Goal: Task Accomplishment & Management: Manage account settings

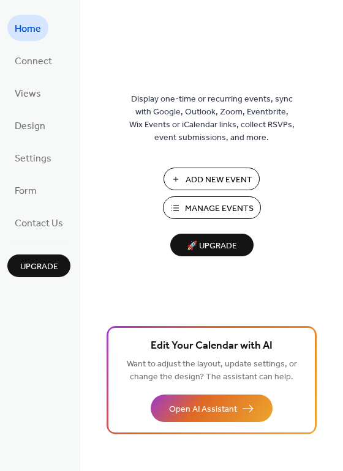
click at [235, 204] on span "Manage Events" at bounding box center [219, 208] width 69 height 13
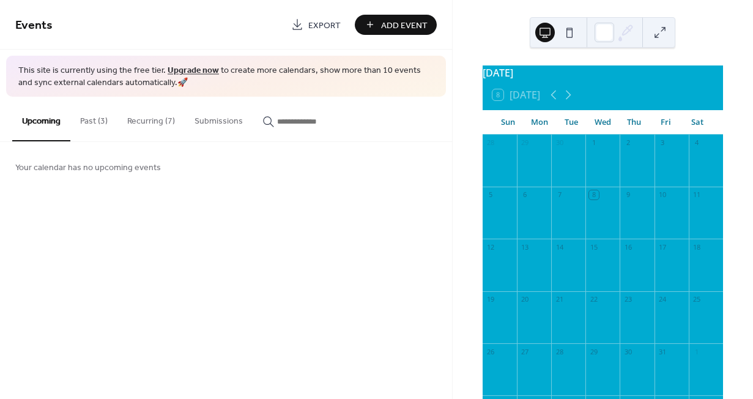
click at [149, 116] on button "Recurring (7)" at bounding box center [150, 118] width 67 height 43
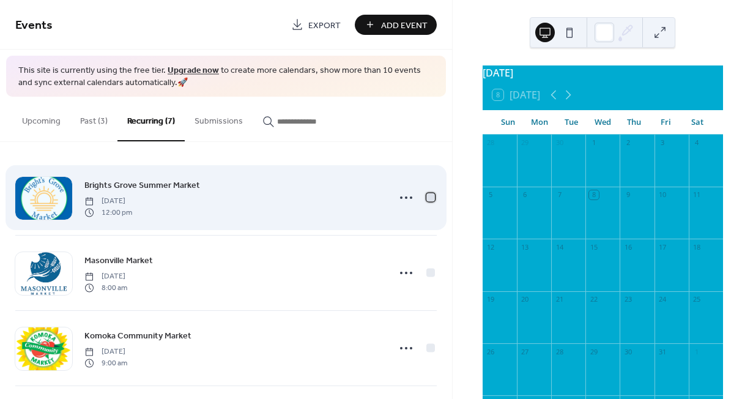
click at [428, 199] on div at bounding box center [430, 197] width 9 height 9
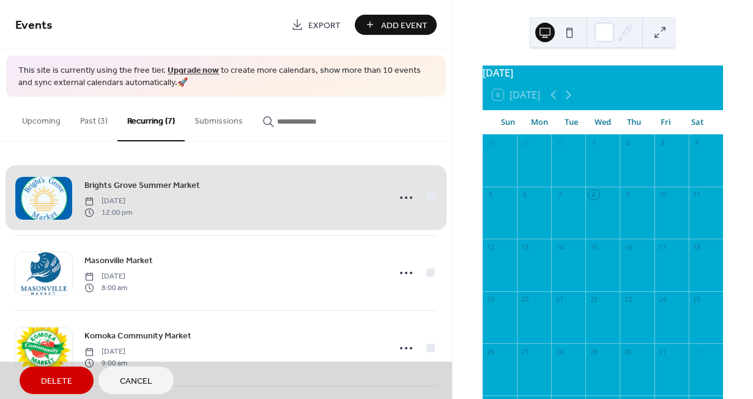
click at [52, 382] on span "Delete" at bounding box center [56, 381] width 31 height 13
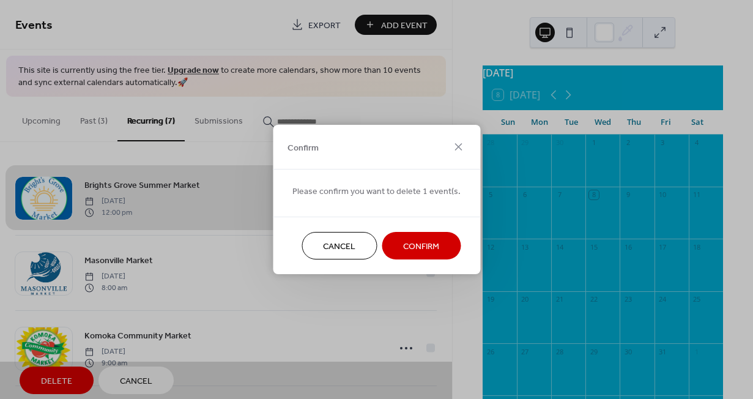
click at [412, 251] on span "Confirm" at bounding box center [421, 246] width 36 height 13
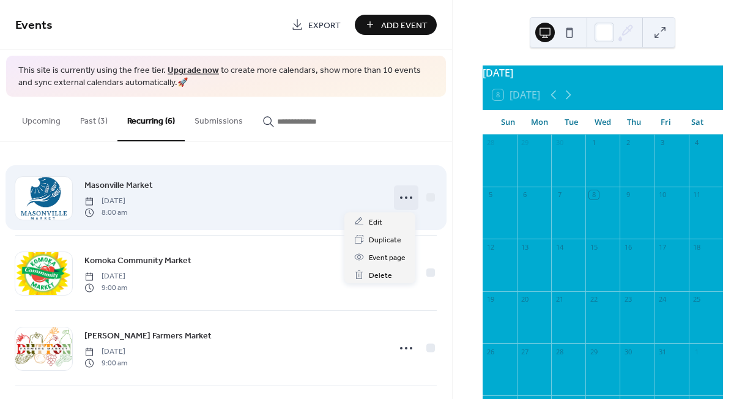
click at [394, 195] on div at bounding box center [406, 197] width 24 height 24
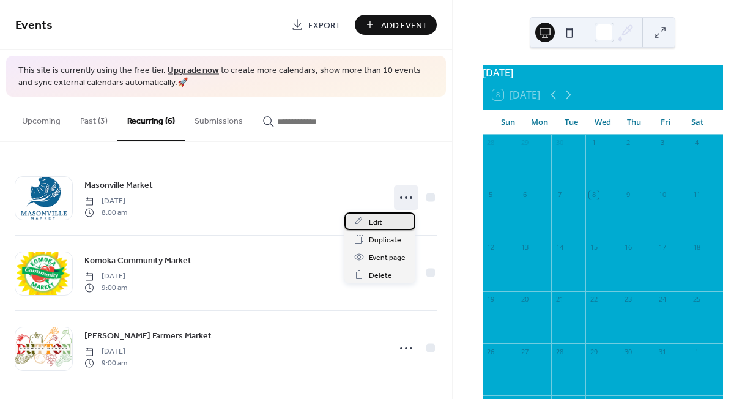
click at [384, 220] on div "Edit" at bounding box center [379, 221] width 71 height 18
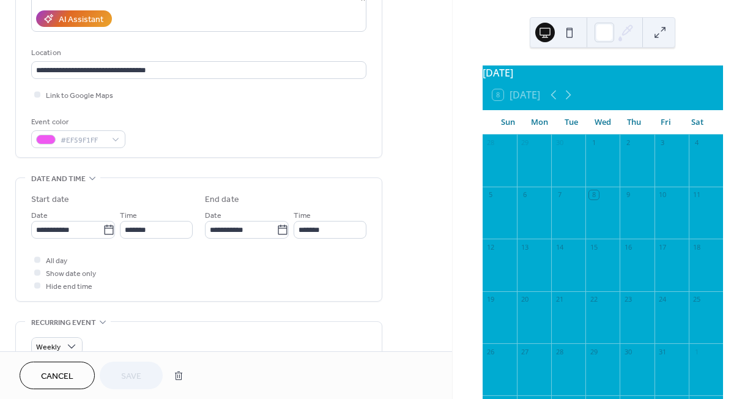
scroll to position [223, 0]
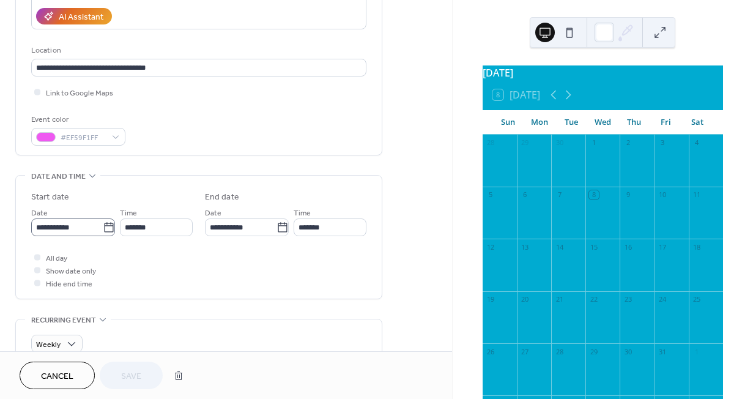
click at [105, 231] on icon at bounding box center [108, 227] width 9 height 10
click at [103, 231] on input "**********" at bounding box center [67, 227] width 72 height 18
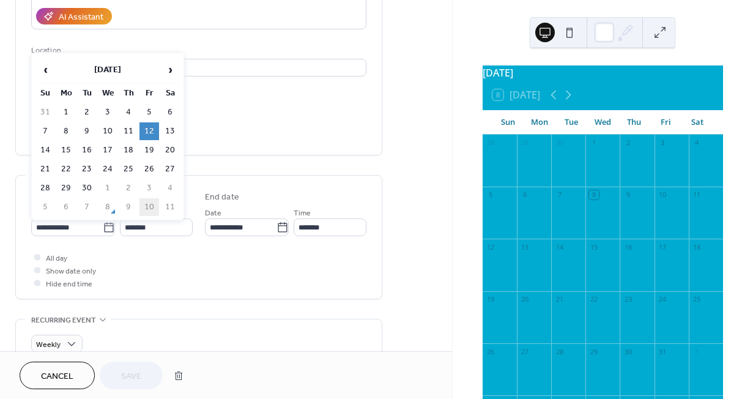
click at [152, 201] on td "10" at bounding box center [149, 207] width 20 height 18
type input "**********"
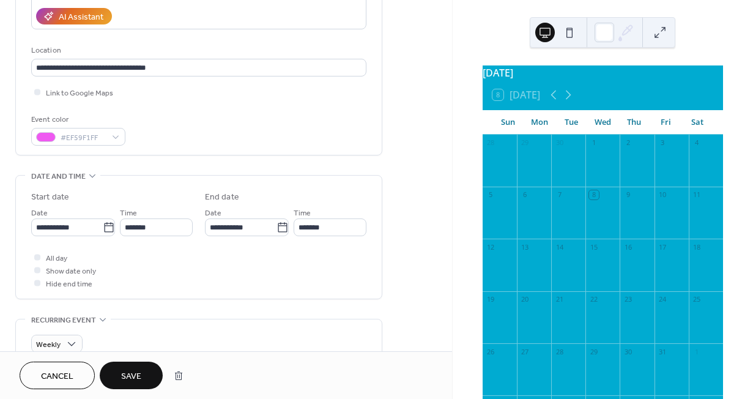
click at [138, 375] on span "Save" at bounding box center [131, 376] width 20 height 13
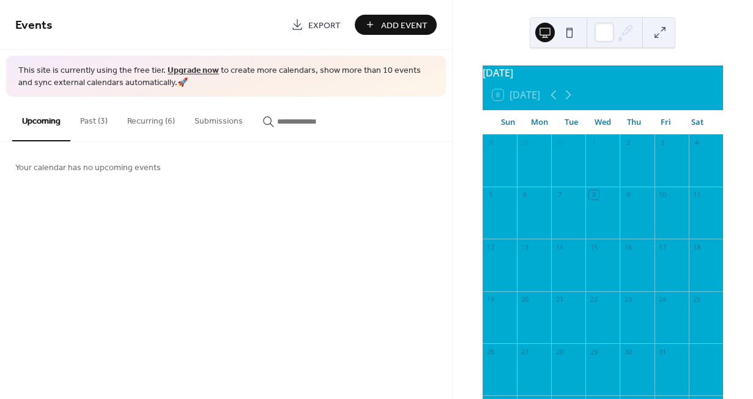
click at [158, 117] on button "Recurring (6)" at bounding box center [150, 118] width 67 height 43
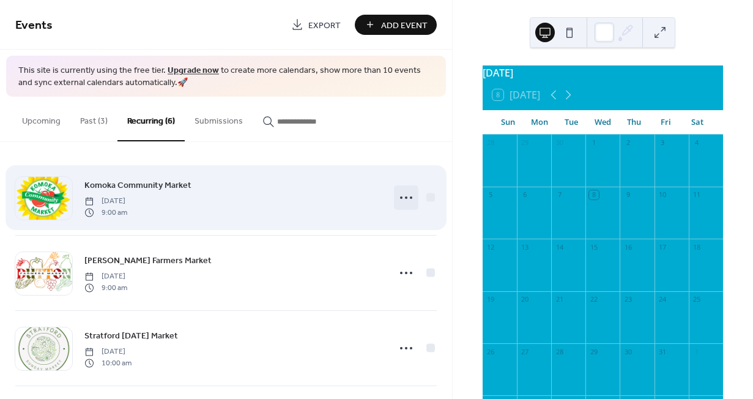
click at [405, 197] on circle at bounding box center [406, 197] width 2 height 2
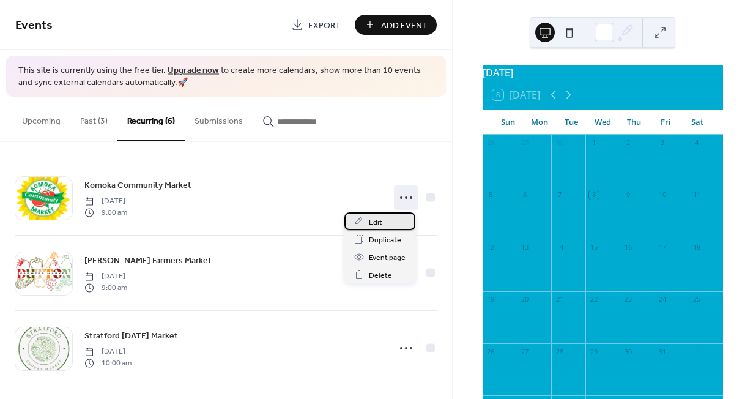
click at [371, 223] on span "Edit" at bounding box center [375, 222] width 13 height 13
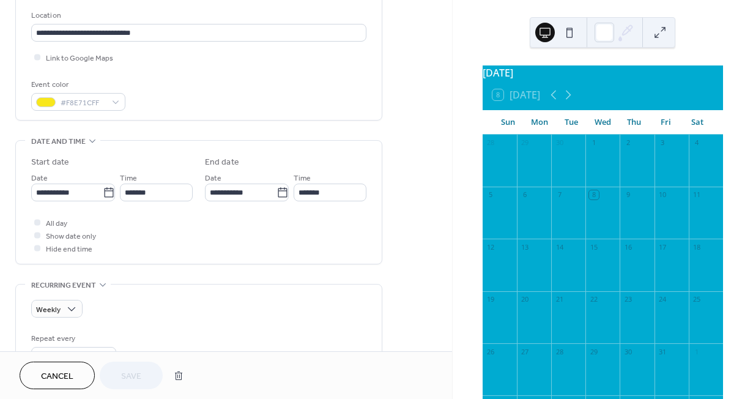
scroll to position [259, 0]
click at [108, 193] on icon at bounding box center [109, 191] width 12 height 12
click at [103, 193] on input "**********" at bounding box center [67, 191] width 72 height 18
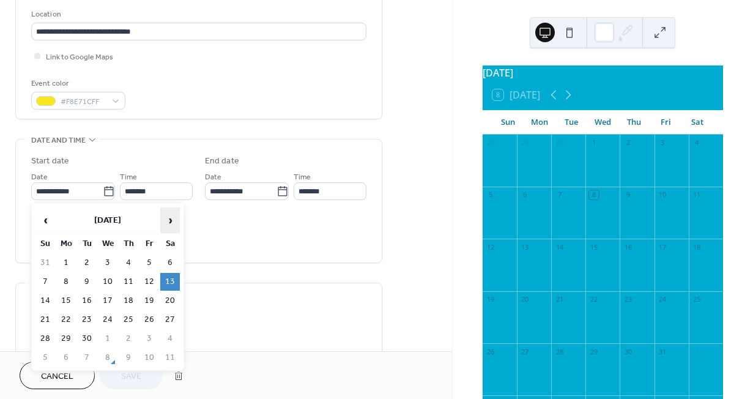
click at [169, 218] on span "›" at bounding box center [170, 220] width 18 height 24
click at [173, 280] on td "11" at bounding box center [170, 282] width 20 height 18
type input "**********"
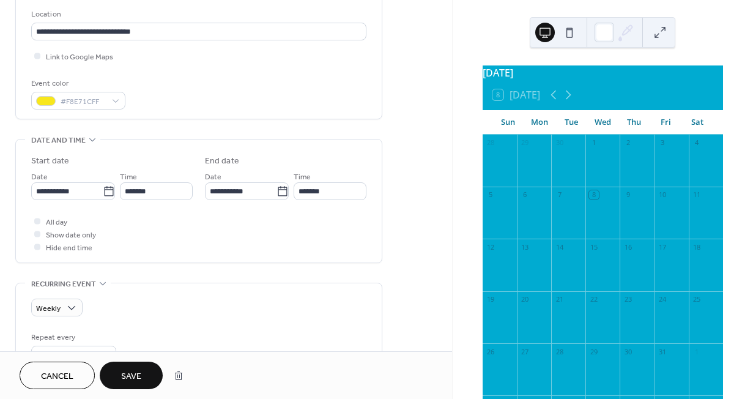
click at [143, 374] on button "Save" at bounding box center [131, 376] width 63 height 28
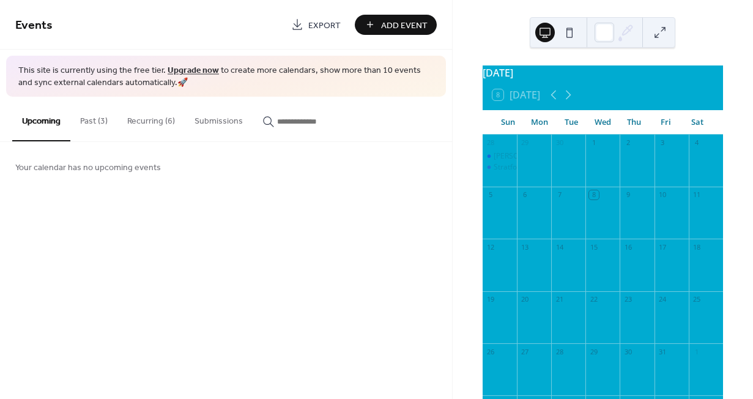
click at [157, 117] on button "Recurring (6)" at bounding box center [150, 118] width 67 height 43
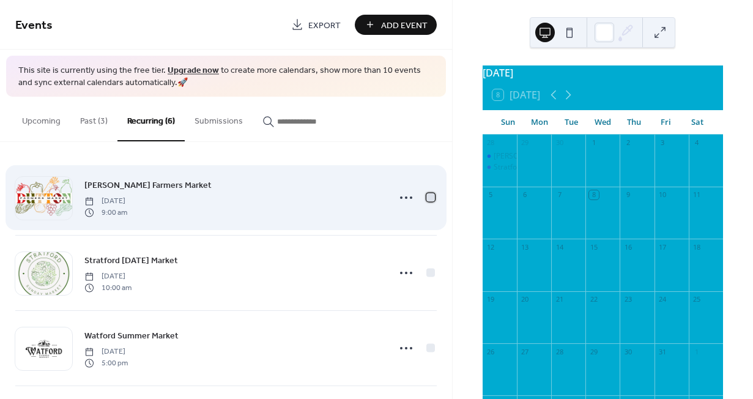
click at [426, 195] on div at bounding box center [430, 197] width 9 height 9
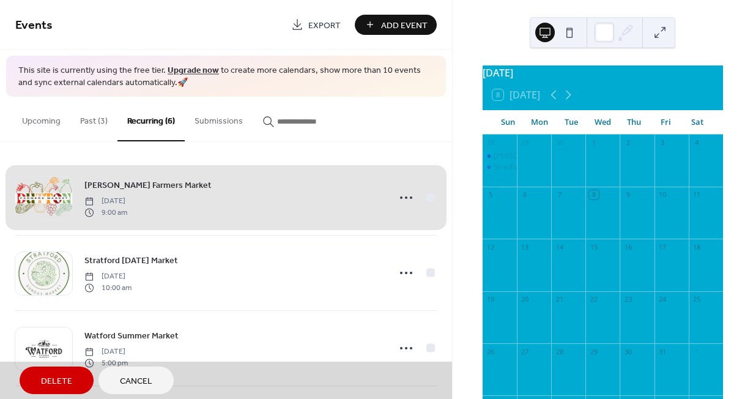
click at [67, 378] on span "Delete" at bounding box center [56, 381] width 31 height 13
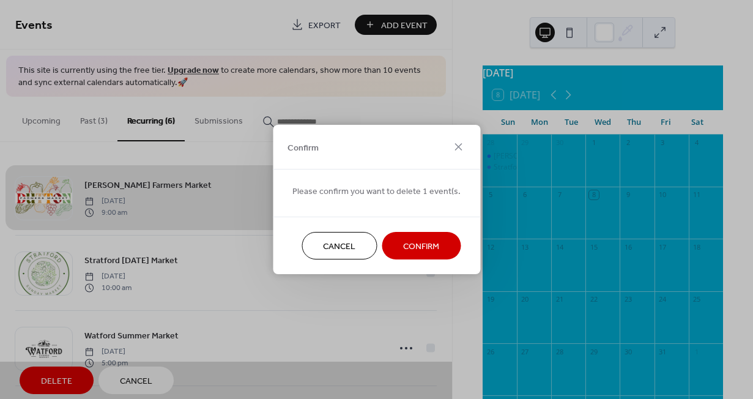
click at [446, 248] on button "Confirm" at bounding box center [421, 246] width 79 height 28
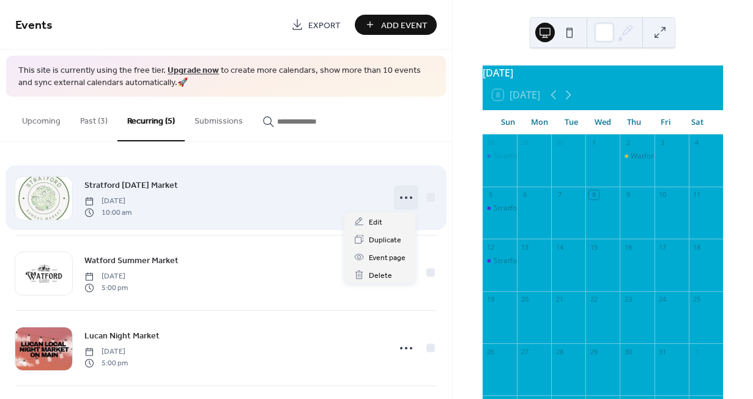
click at [405, 196] on circle at bounding box center [406, 197] width 2 height 2
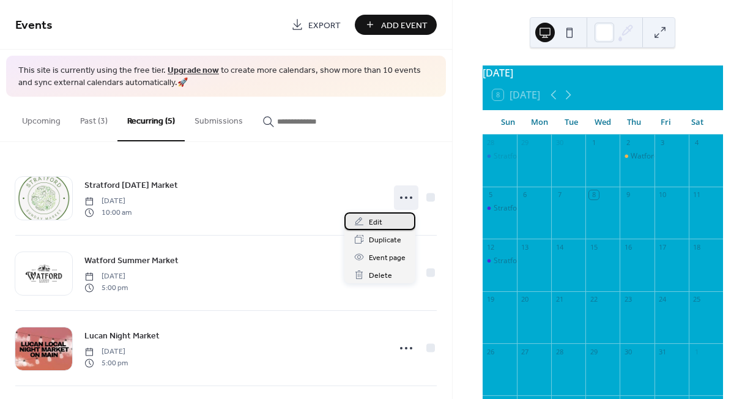
click at [378, 223] on span "Edit" at bounding box center [375, 222] width 13 height 13
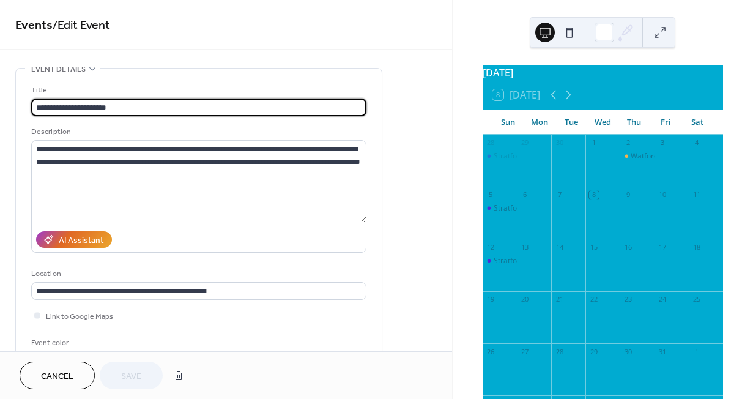
type input "**********"
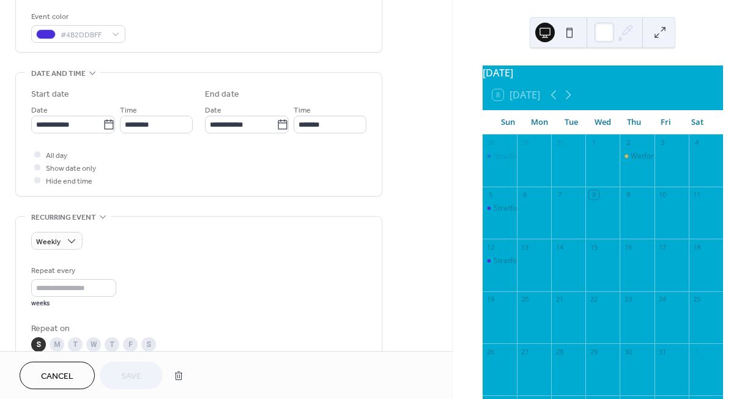
scroll to position [254, 0]
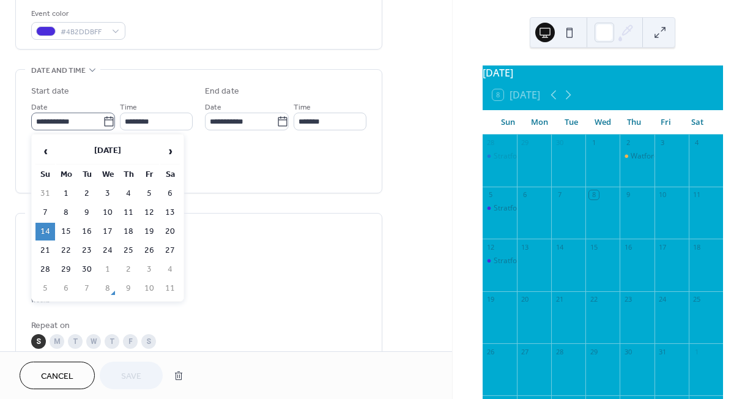
click at [106, 121] on icon at bounding box center [109, 122] width 12 height 12
click at [103, 121] on input "**********" at bounding box center [67, 122] width 72 height 18
click at [170, 150] on span "›" at bounding box center [170, 151] width 18 height 24
click at [48, 231] on td "12" at bounding box center [45, 232] width 20 height 18
type input "**********"
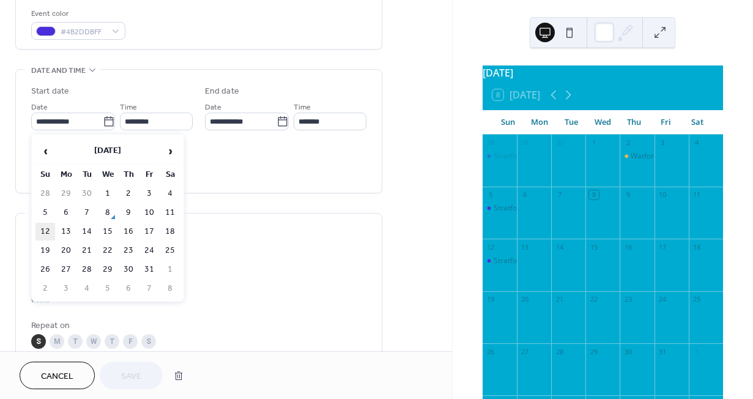
type input "**********"
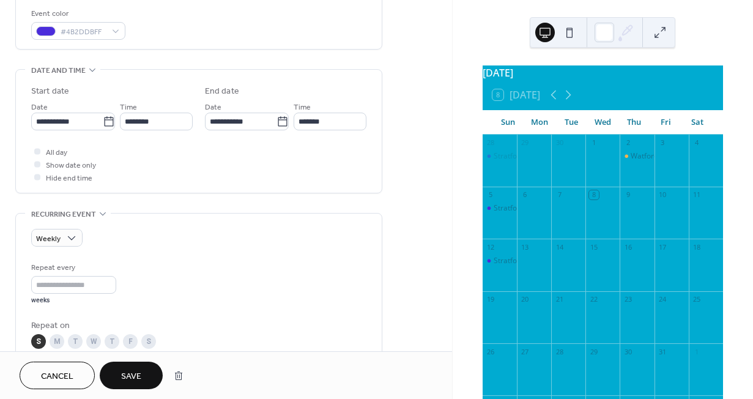
click at [147, 374] on button "Save" at bounding box center [131, 376] width 63 height 28
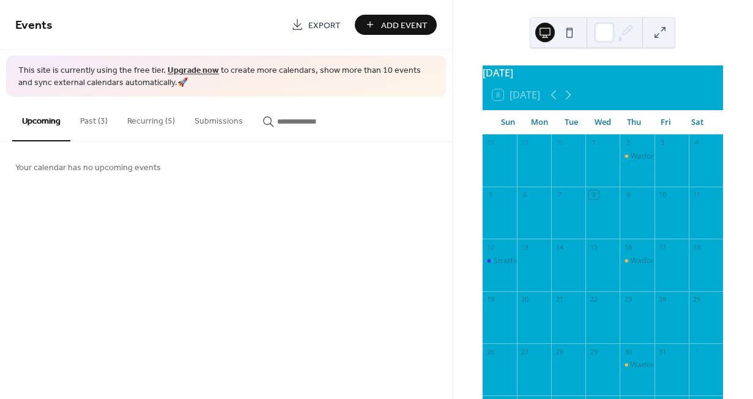
click at [101, 119] on button "Past (3)" at bounding box center [93, 118] width 47 height 43
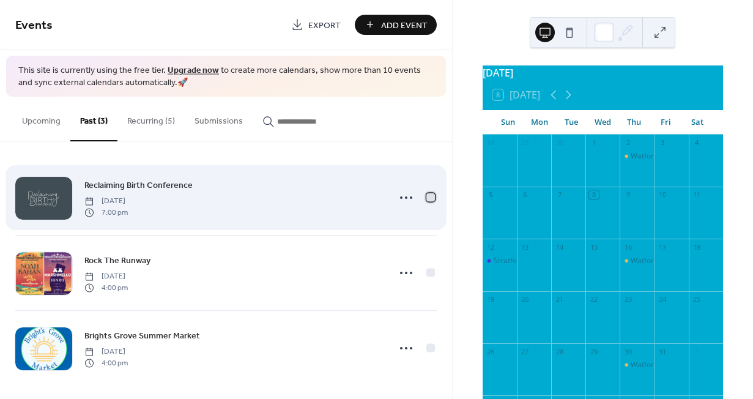
click at [427, 196] on div at bounding box center [430, 197] width 9 height 9
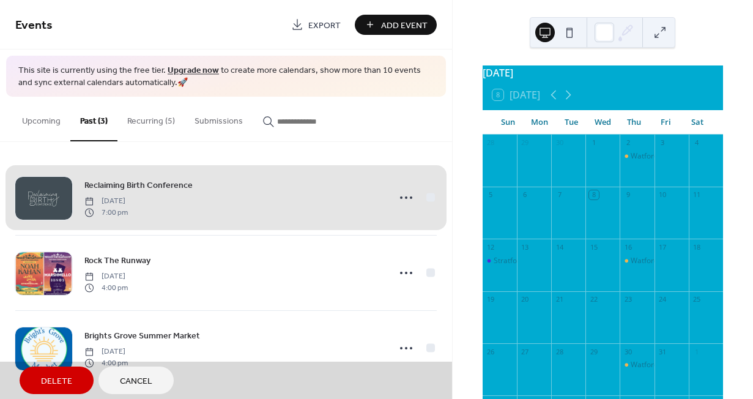
click at [60, 378] on span "Delete" at bounding box center [56, 381] width 31 height 13
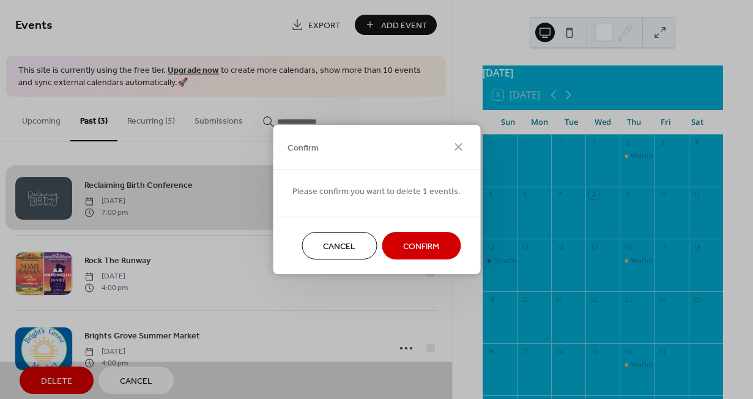
click at [391, 249] on button "Confirm" at bounding box center [421, 246] width 79 height 28
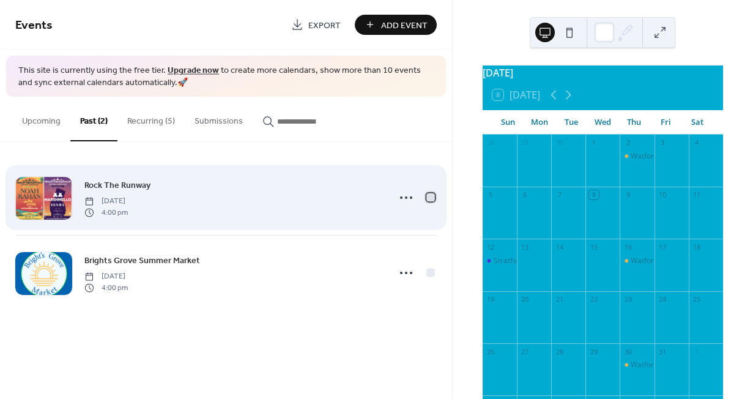
click at [431, 197] on div at bounding box center [430, 197] width 9 height 9
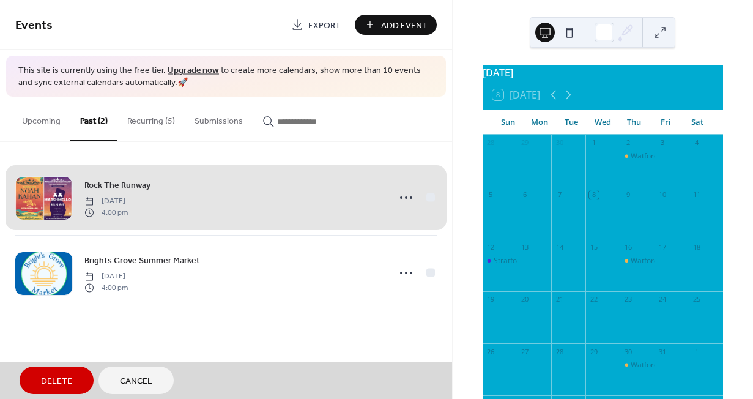
click at [59, 376] on span "Delete" at bounding box center [56, 381] width 31 height 13
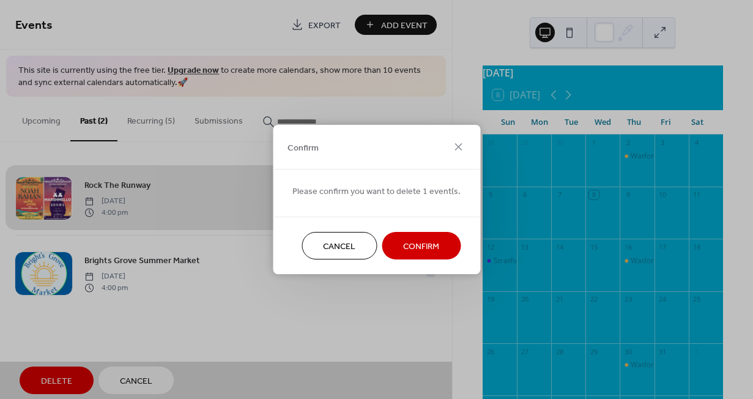
click at [397, 242] on button "Confirm" at bounding box center [421, 246] width 79 height 28
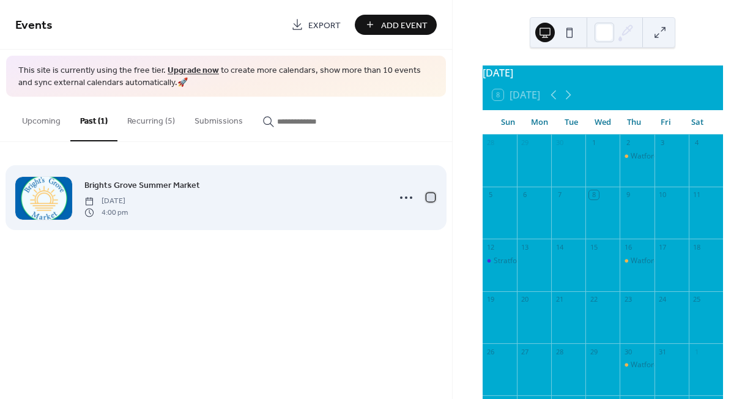
click at [430, 198] on div at bounding box center [430, 197] width 9 height 9
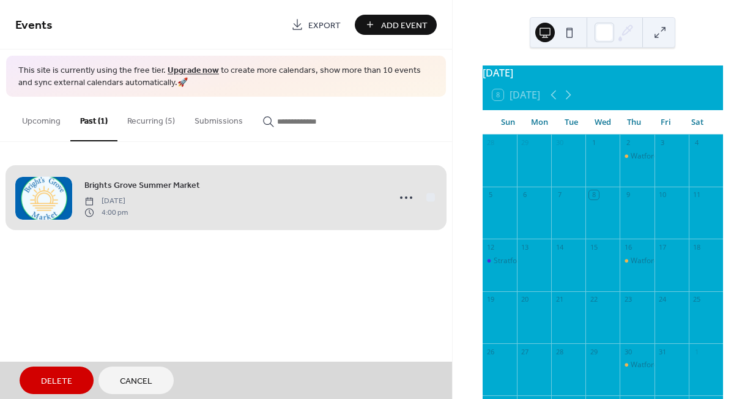
click at [48, 385] on span "Delete" at bounding box center [56, 381] width 31 height 13
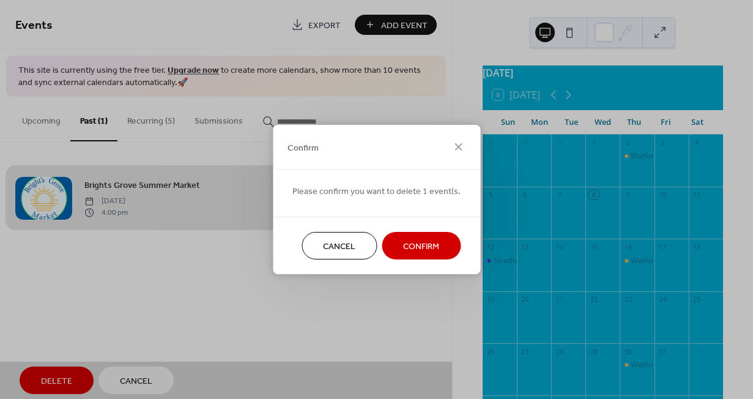
click at [431, 247] on span "Confirm" at bounding box center [421, 246] width 36 height 13
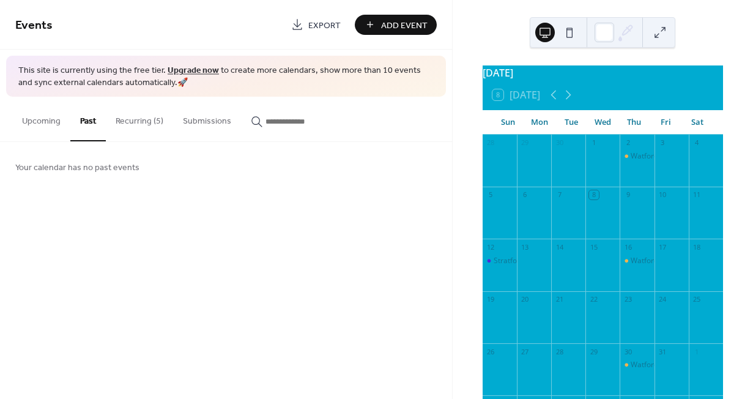
click at [158, 117] on button "Recurring (5)" at bounding box center [139, 118] width 67 height 43
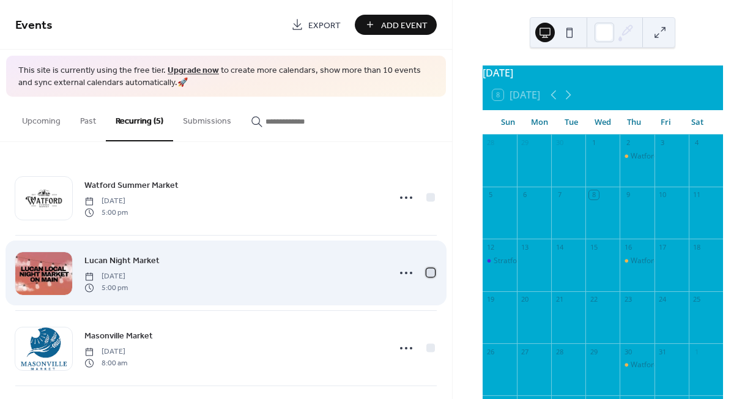
click at [426, 273] on div at bounding box center [430, 273] width 9 height 9
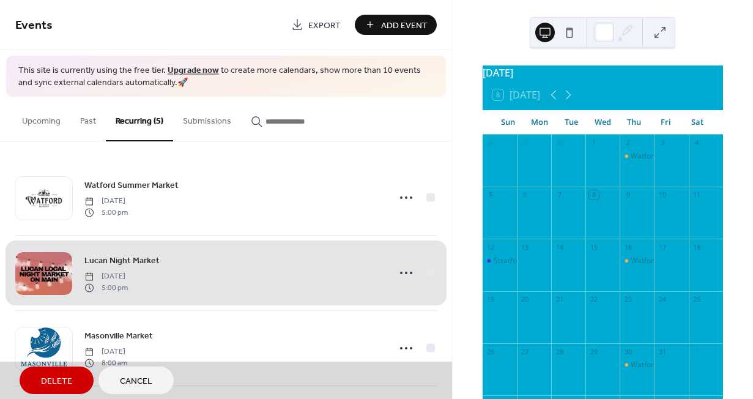
click at [57, 376] on span "Delete" at bounding box center [56, 381] width 31 height 13
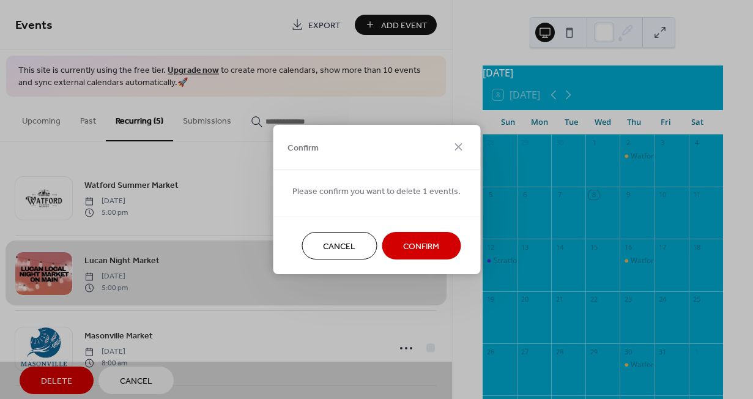
click at [437, 251] on button "Confirm" at bounding box center [421, 246] width 79 height 28
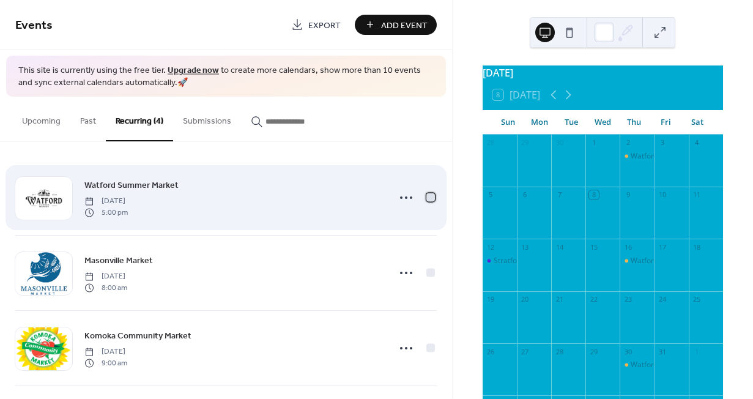
click at [426, 196] on div at bounding box center [430, 197] width 9 height 9
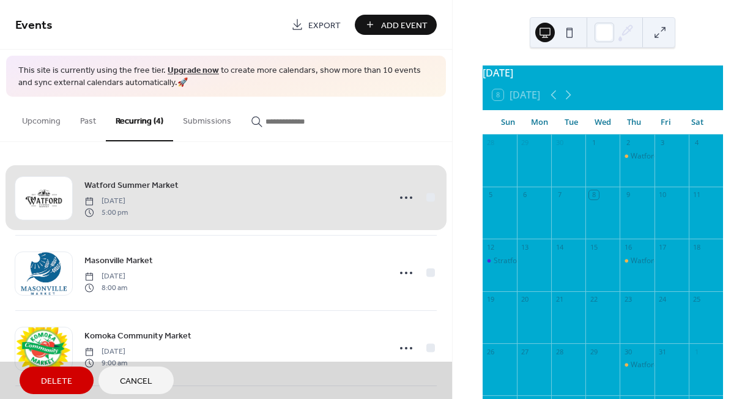
click at [34, 385] on button "Delete" at bounding box center [57, 380] width 74 height 28
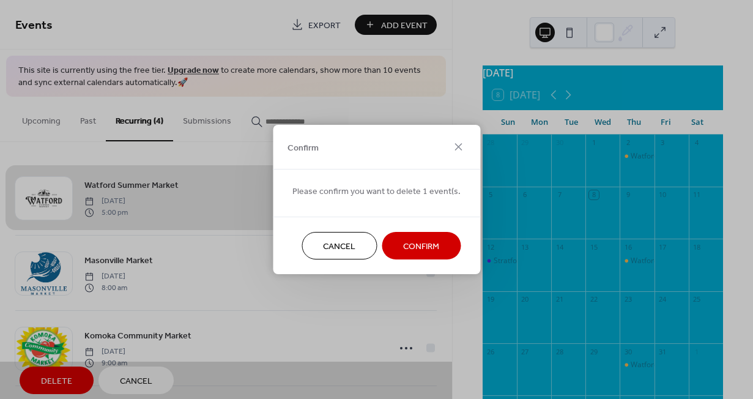
click at [418, 245] on span "Confirm" at bounding box center [421, 246] width 36 height 13
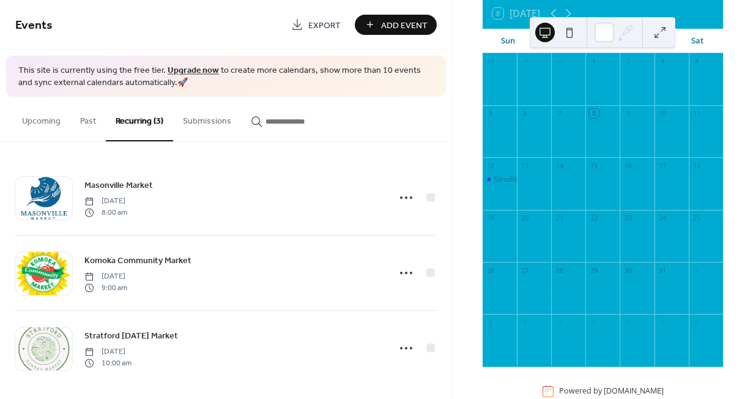
scroll to position [113, 0]
